Goal: Task Accomplishment & Management: Use online tool/utility

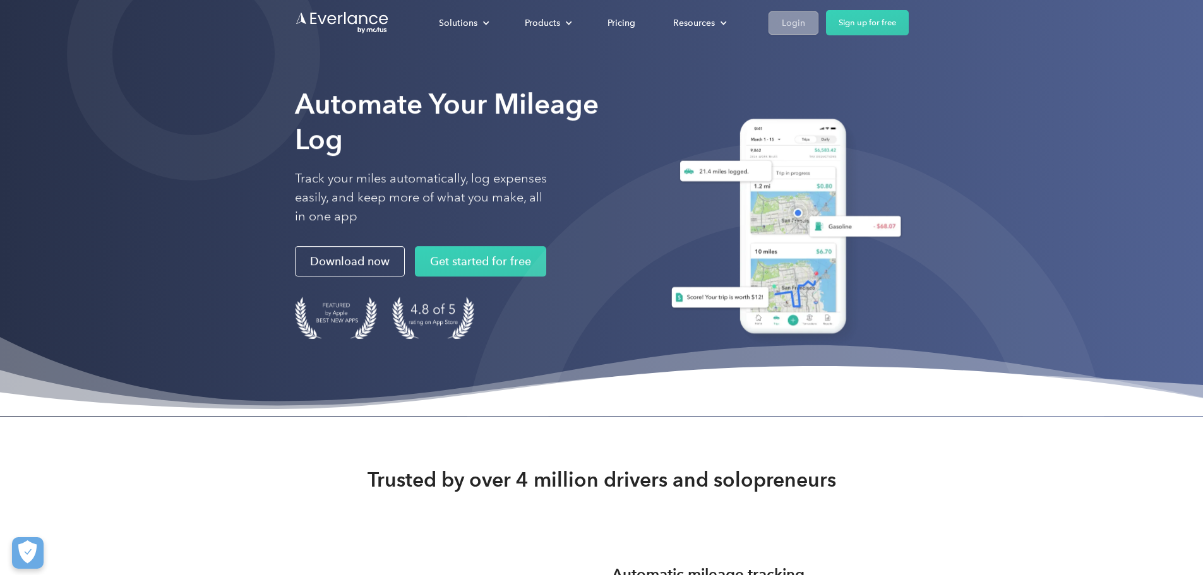
click at [818, 21] on link "Login" at bounding box center [793, 22] width 50 height 23
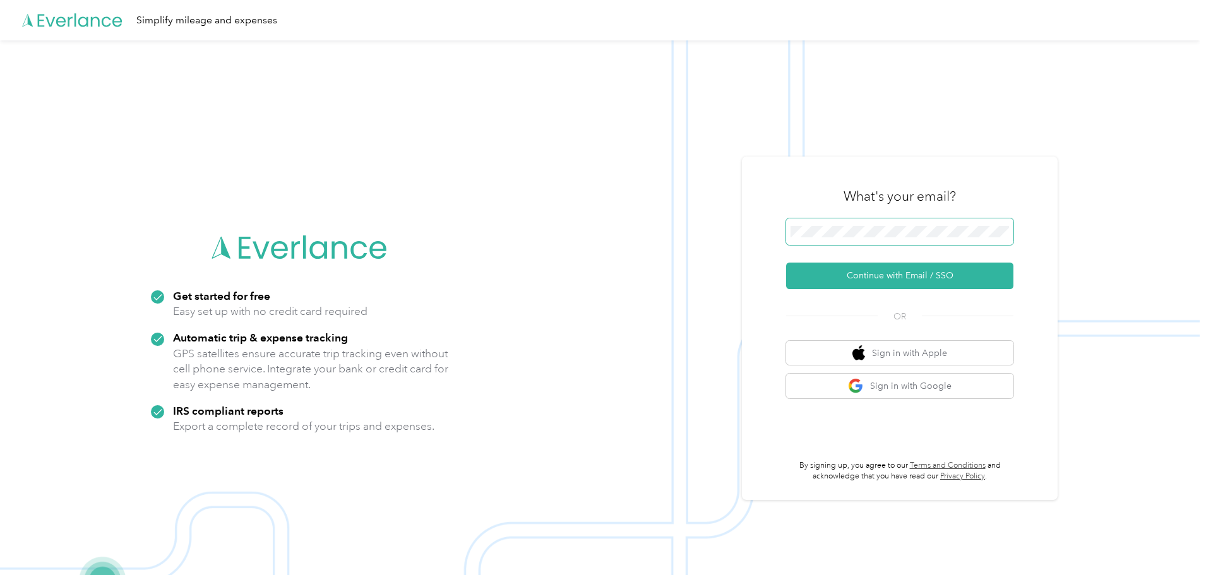
click at [786, 263] on button "Continue with Email / SSO" at bounding box center [899, 276] width 227 height 27
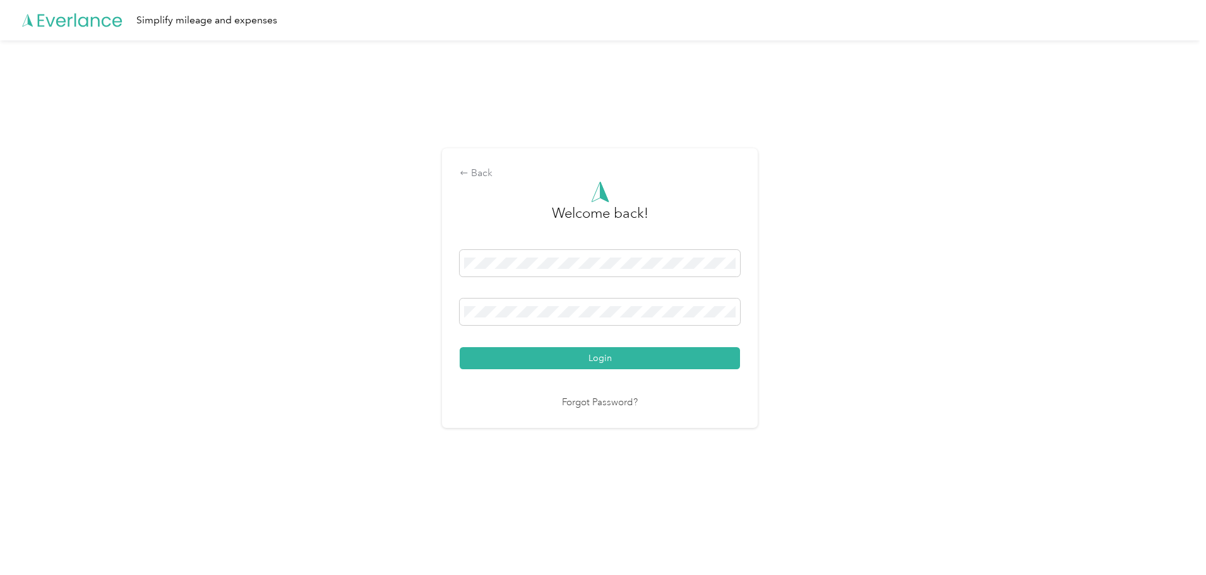
click at [460, 347] on button "Login" at bounding box center [600, 358] width 280 height 22
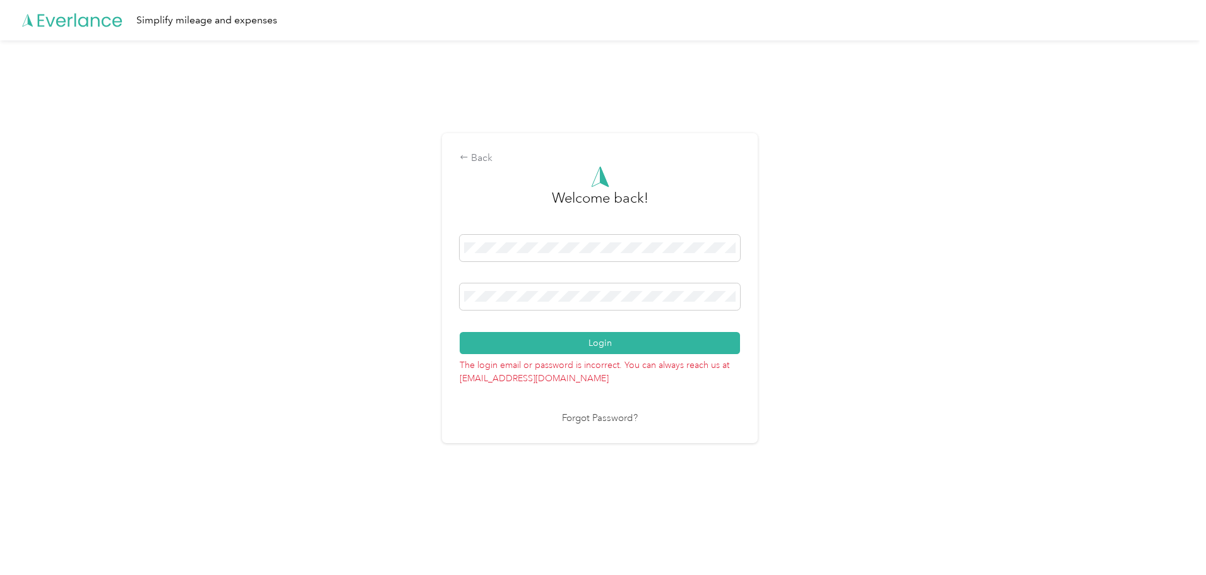
click at [460, 332] on button "Login" at bounding box center [600, 343] width 280 height 22
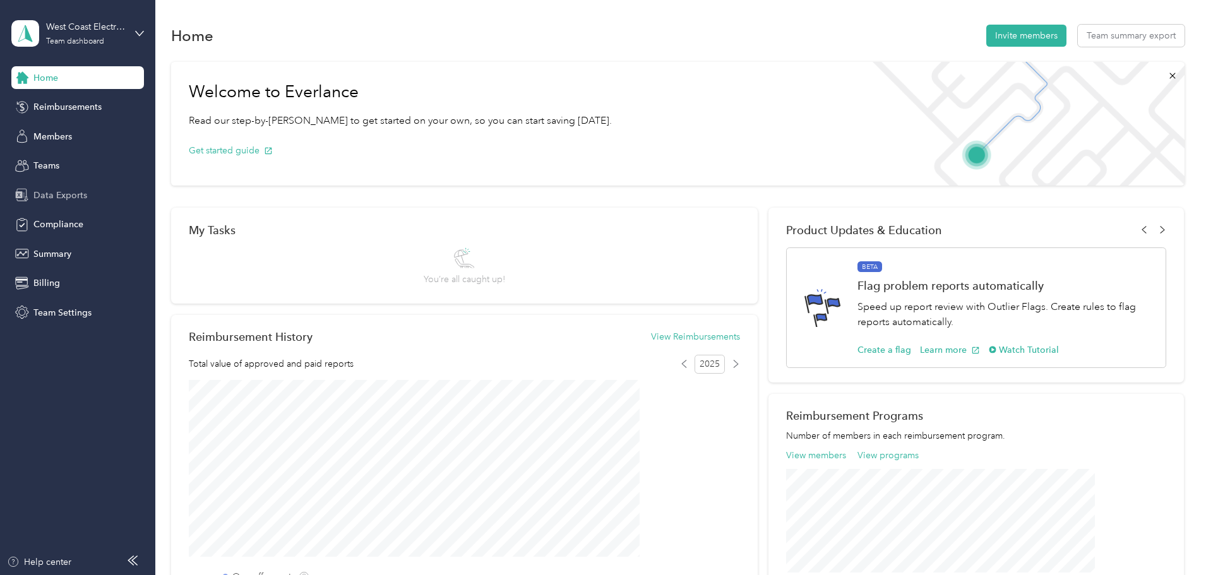
click at [67, 202] on div "Data Exports" at bounding box center [77, 195] width 133 height 23
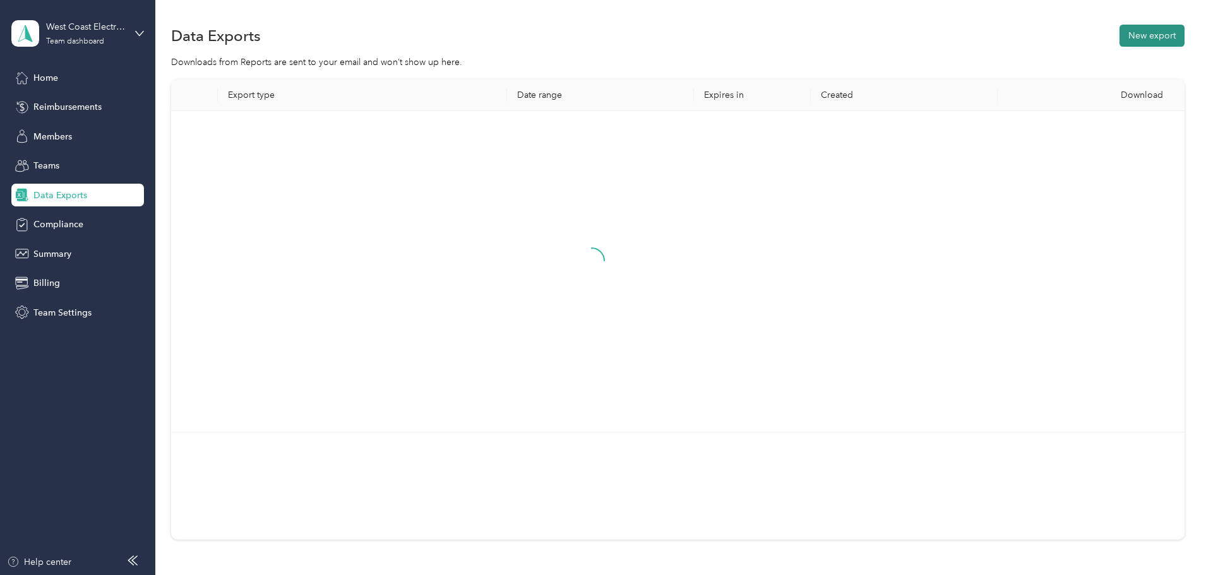
click at [1119, 32] on button "New export" at bounding box center [1151, 36] width 65 height 22
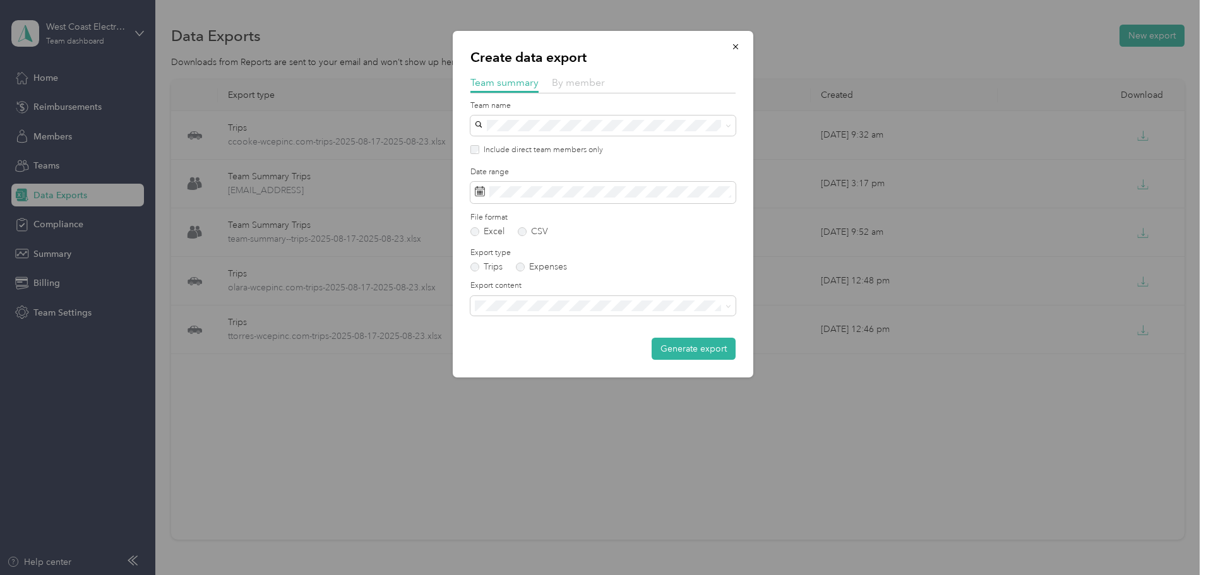
click at [585, 81] on span "By member" at bounding box center [578, 82] width 53 height 12
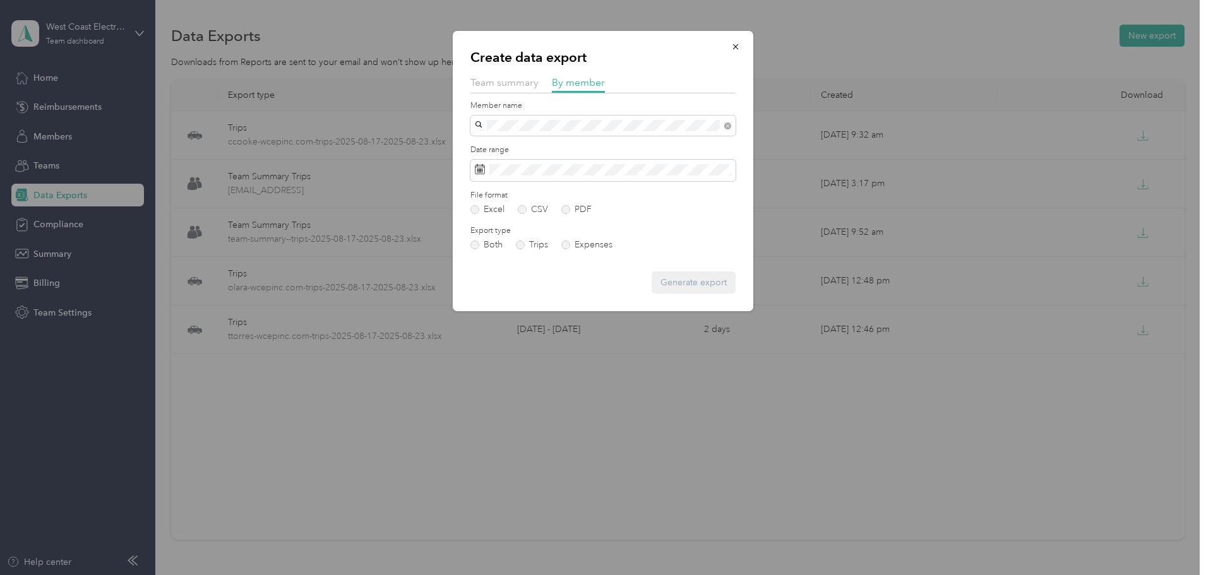
click at [523, 148] on span "[PERSON_NAME] [PERSON_NAME]" at bounding box center [550, 148] width 143 height 11
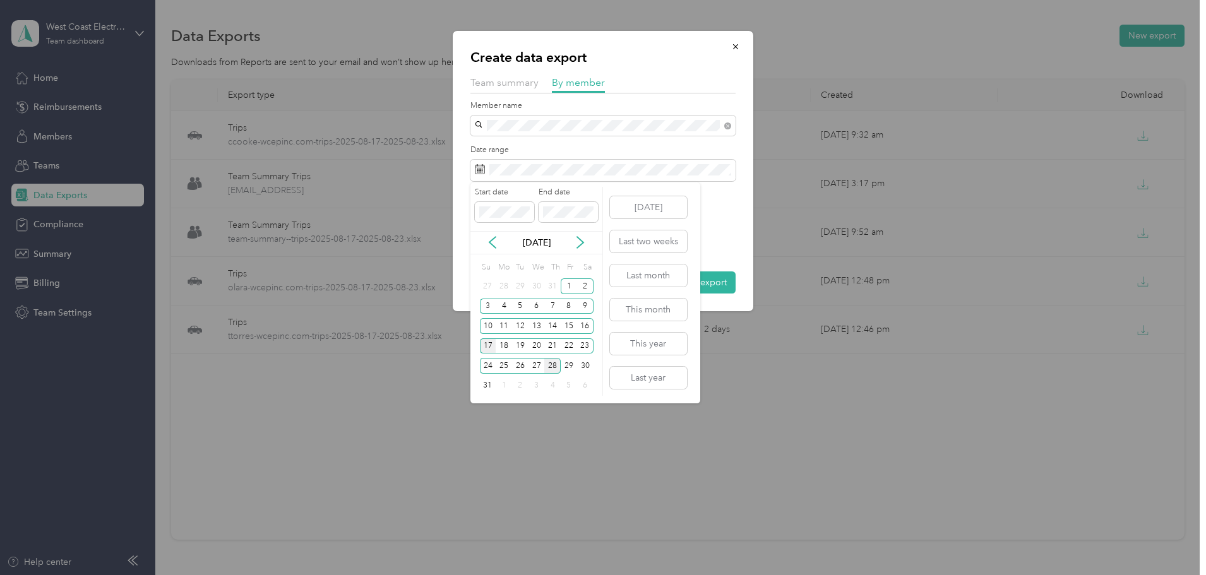
click at [489, 342] on div "17" at bounding box center [488, 346] width 16 height 16
click at [587, 349] on div "23" at bounding box center [585, 346] width 16 height 16
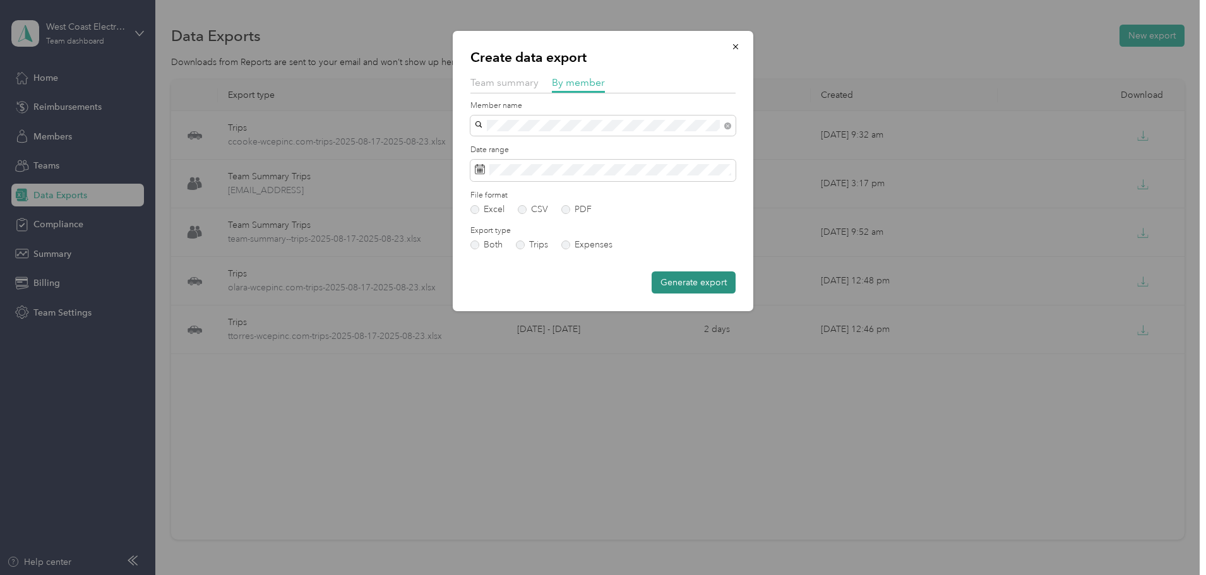
click at [724, 283] on button "Generate export" at bounding box center [694, 282] width 84 height 22
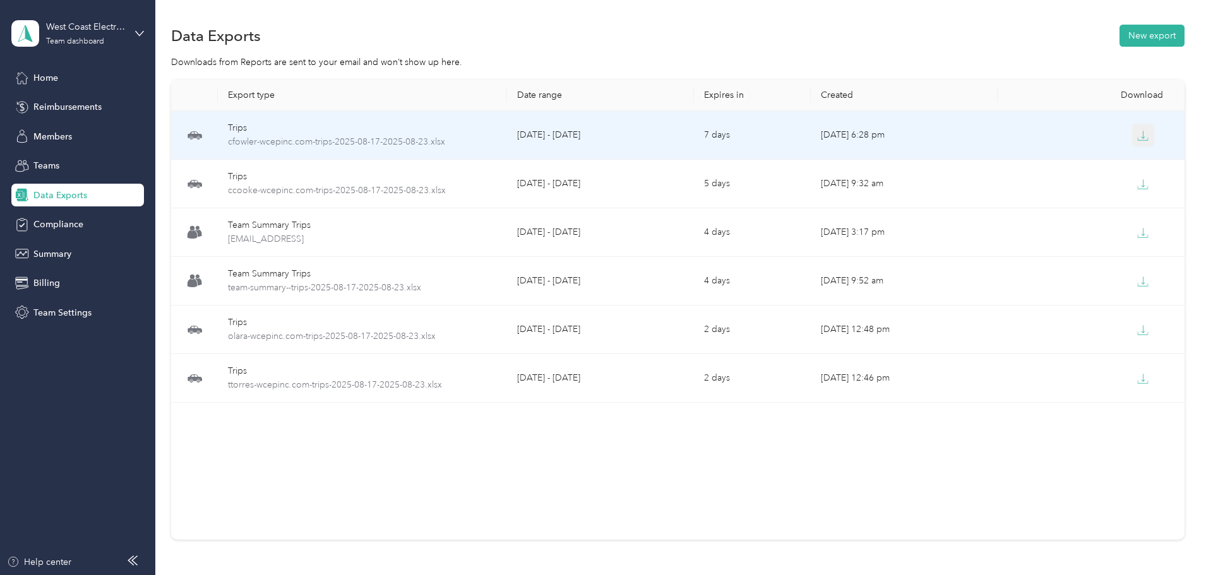
click at [1137, 136] on icon "button" at bounding box center [1142, 135] width 11 height 11
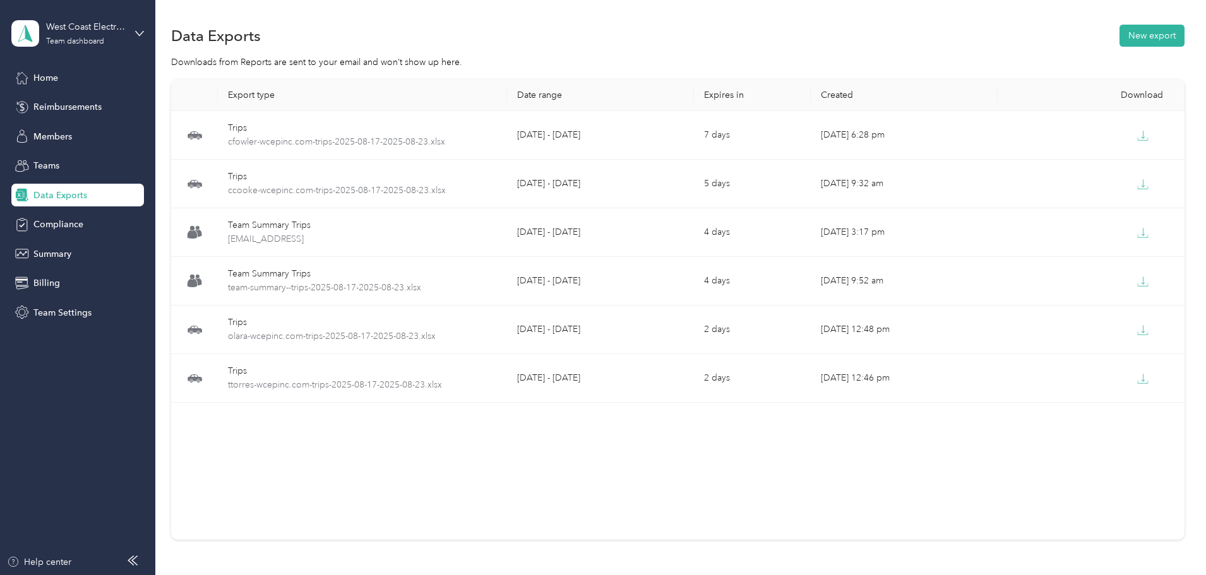
click at [1119, 56] on div "Downloads from Reports are sent to your email and won’t show up here." at bounding box center [677, 62] width 1013 height 13
click at [1099, 41] on div "Data Exports New export" at bounding box center [677, 35] width 1013 height 27
click at [1119, 33] on button "New export" at bounding box center [1151, 36] width 65 height 22
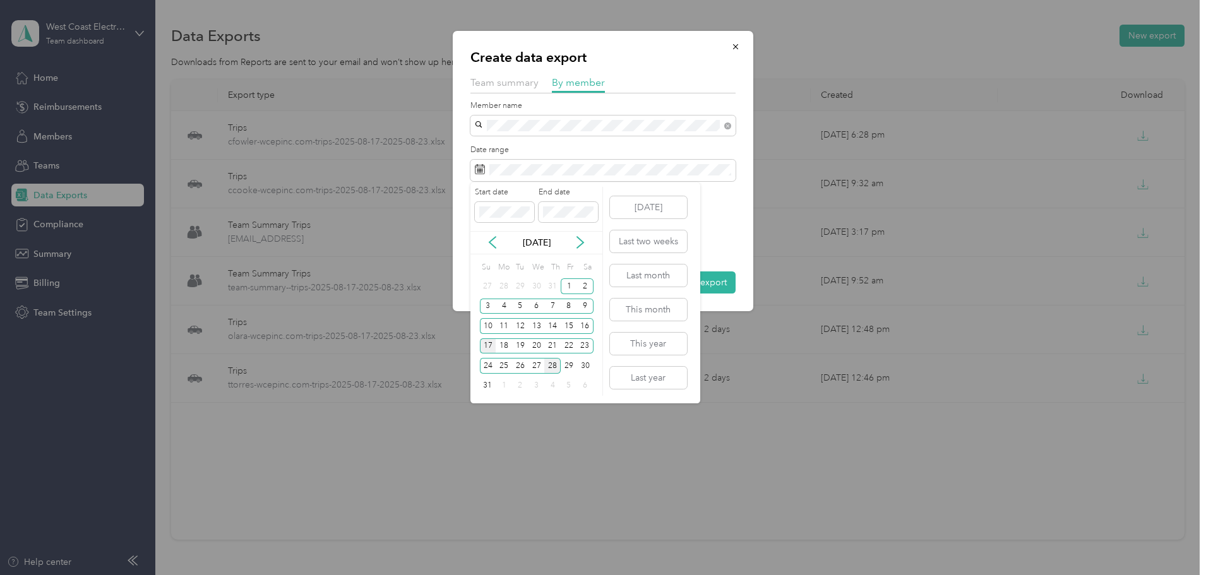
click at [489, 345] on div "17" at bounding box center [488, 346] width 16 height 16
click at [589, 343] on div "23" at bounding box center [585, 346] width 16 height 16
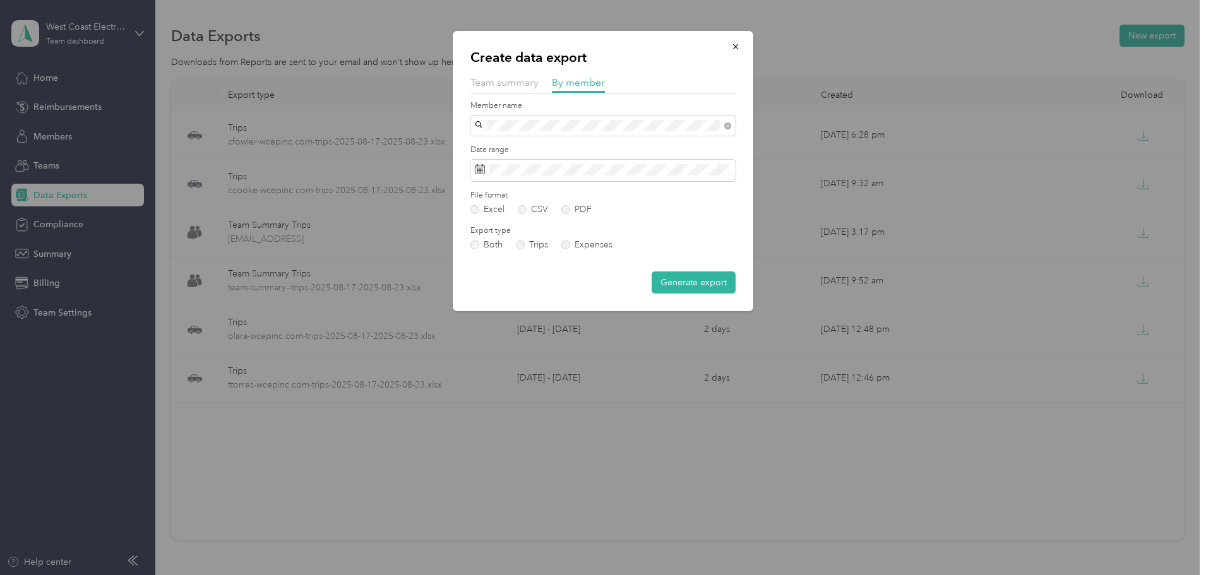
click at [711, 294] on div "Create data export Team summary By member Member name Date range File format Ex…" at bounding box center [603, 171] width 301 height 280
click at [707, 282] on button "Generate export" at bounding box center [694, 282] width 84 height 22
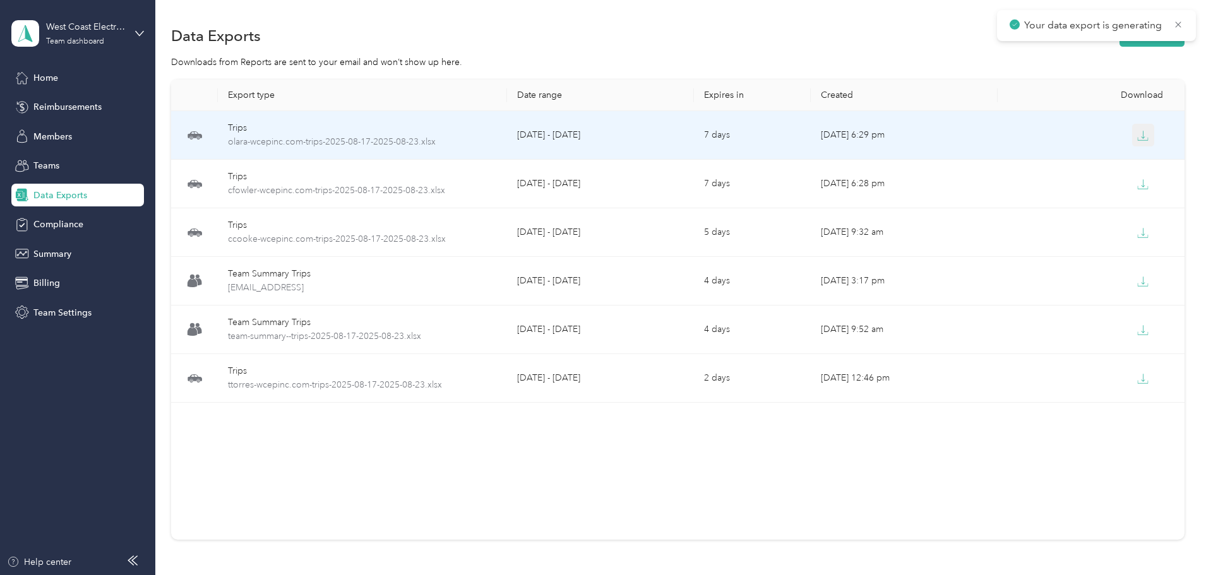
click at [1132, 126] on button "button" at bounding box center [1143, 135] width 23 height 23
